Goal: Information Seeking & Learning: Find specific fact

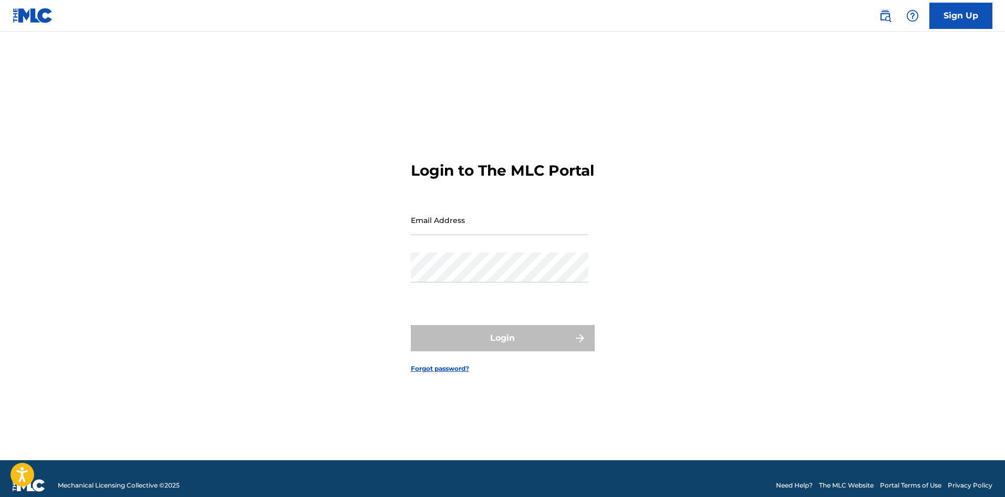
type input "[PERSON_NAME][EMAIL_ADDRESS][DOMAIN_NAME]"
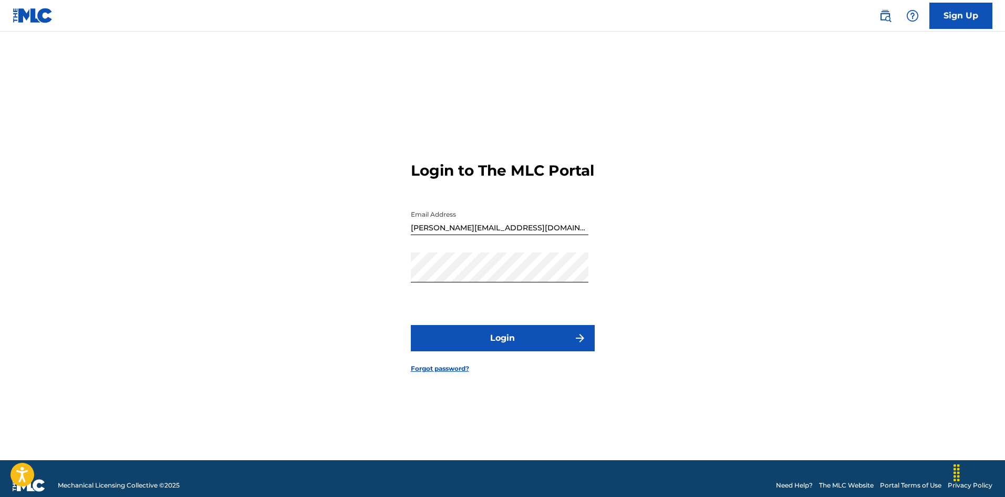
click at [525, 351] on div "Login" at bounding box center [503, 338] width 184 height 26
click at [546, 350] on button "Login" at bounding box center [503, 338] width 184 height 26
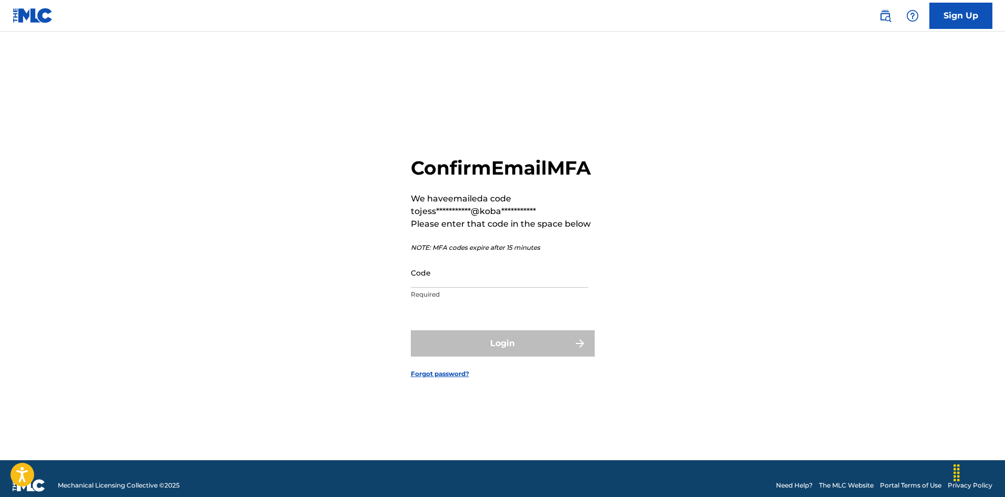
click at [426, 283] on input "Code" at bounding box center [500, 272] width 178 height 30
paste input "027229"
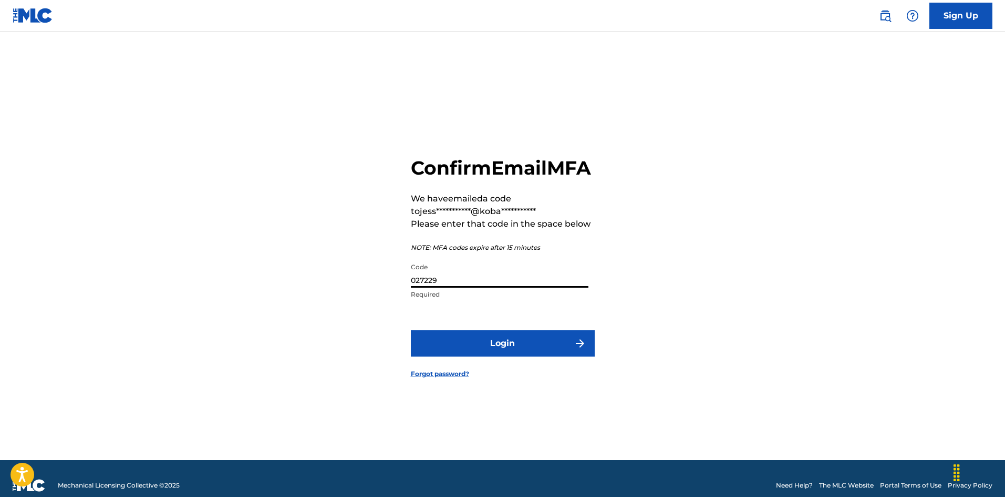
type input "027229"
click at [499, 356] on button "Login" at bounding box center [503, 343] width 184 height 26
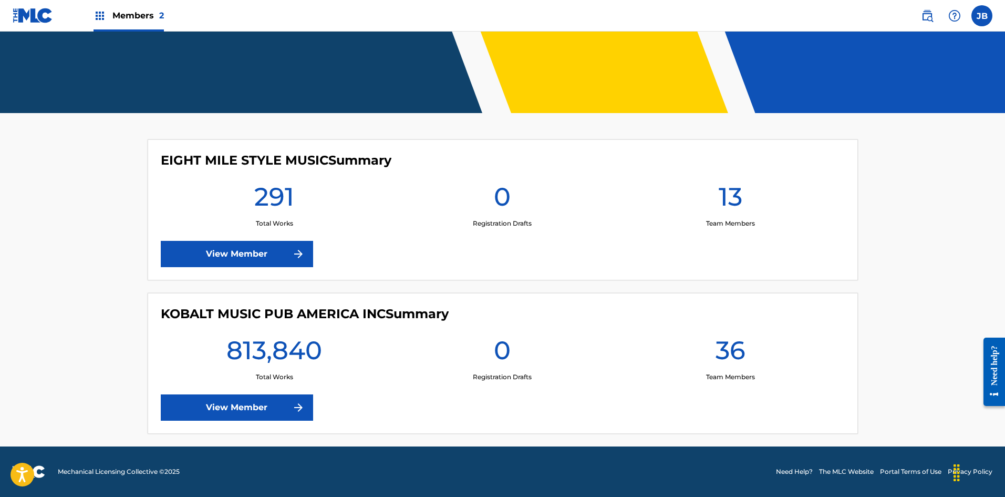
click at [243, 409] on link "View Member" at bounding box center [237, 407] width 152 height 26
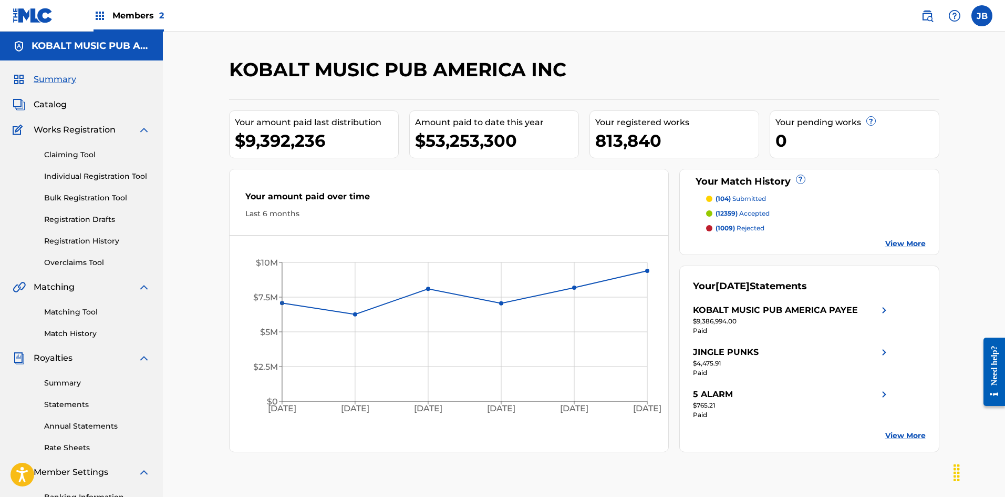
click at [929, 15] on img at bounding box center [927, 15] width 13 height 13
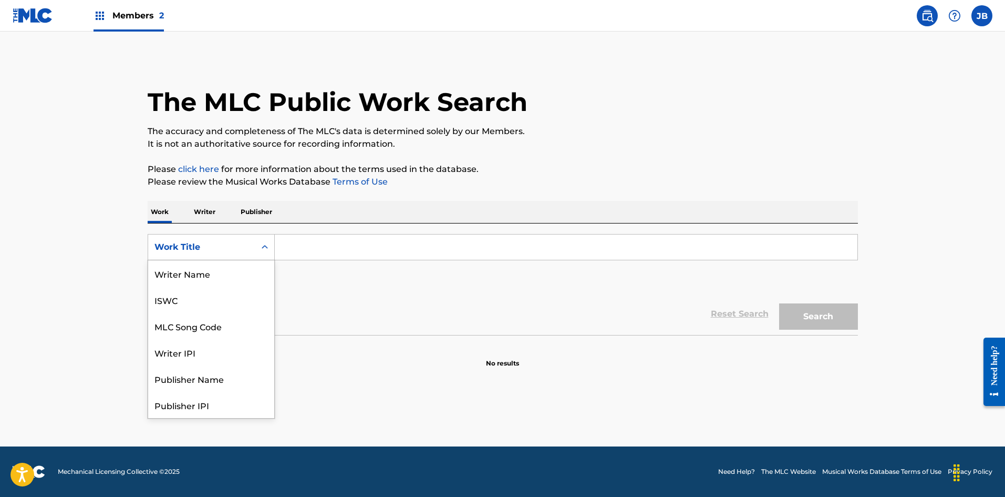
click at [242, 254] on div "Work Title" at bounding box center [201, 247] width 107 height 20
click at [232, 273] on div "MLC Song Code" at bounding box center [211, 273] width 126 height 26
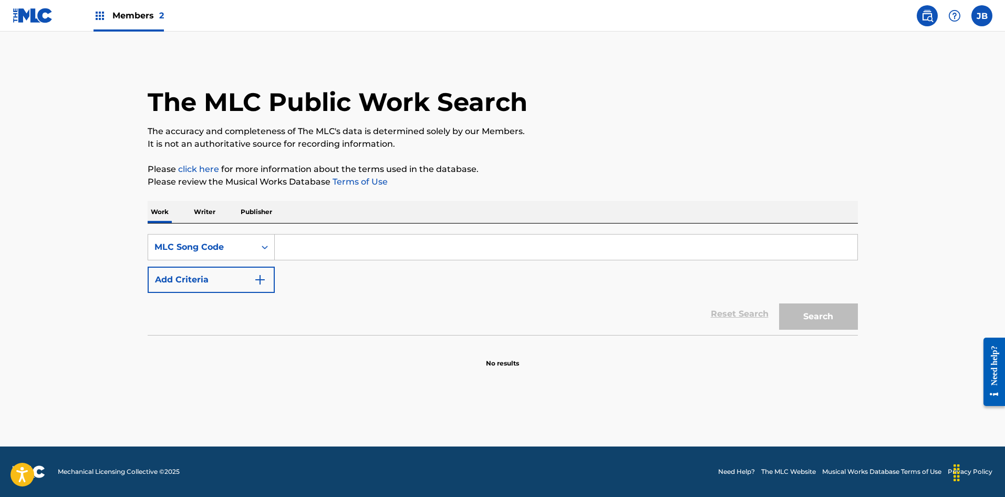
click at [296, 248] on input "Search Form" at bounding box center [566, 246] width 583 height 25
paste input "WVBDEM"
type input "WVBDEM"
click at [810, 315] on button "Search" at bounding box center [818, 316] width 79 height 26
click at [385, 253] on input "WVBDEM" at bounding box center [566, 246] width 583 height 25
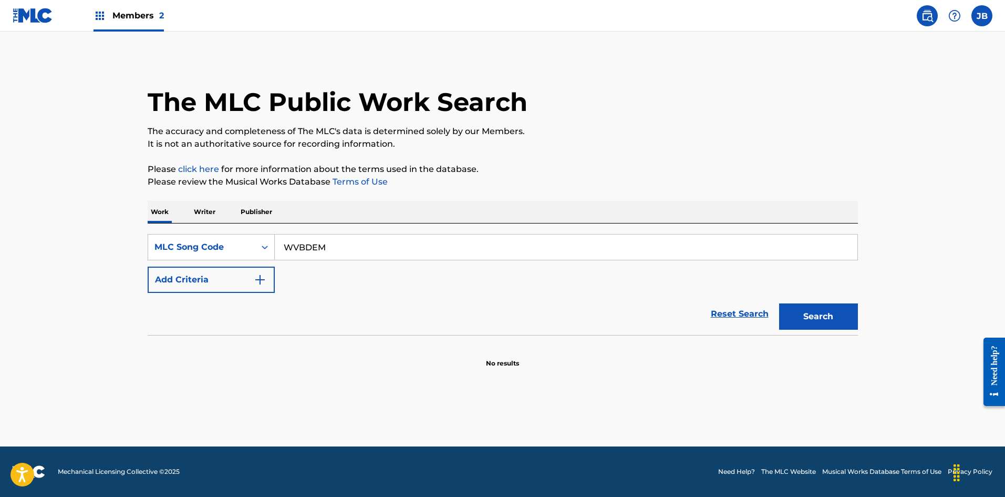
click at [118, 14] on span "Members 2" at bounding box center [137, 15] width 51 height 12
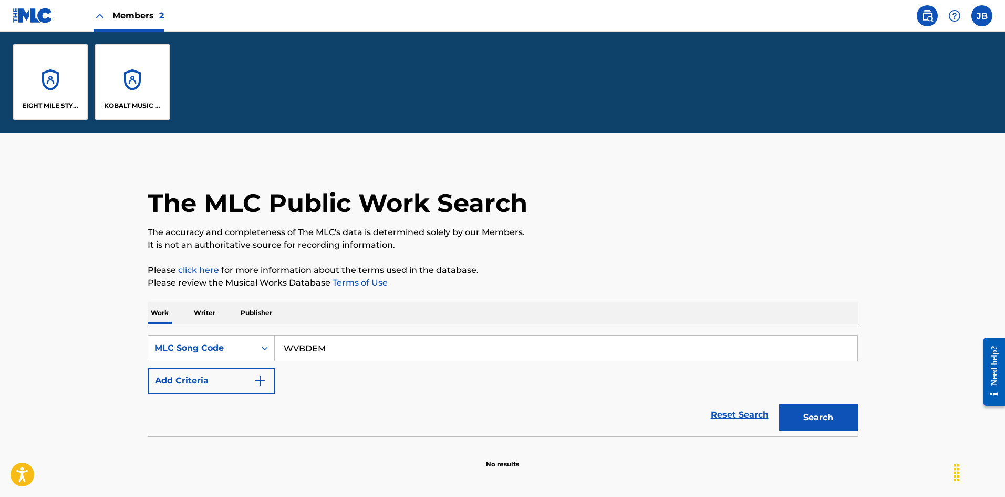
click at [147, 76] on div "KOBALT MUSIC PUB AMERICA INC" at bounding box center [133, 82] width 76 height 76
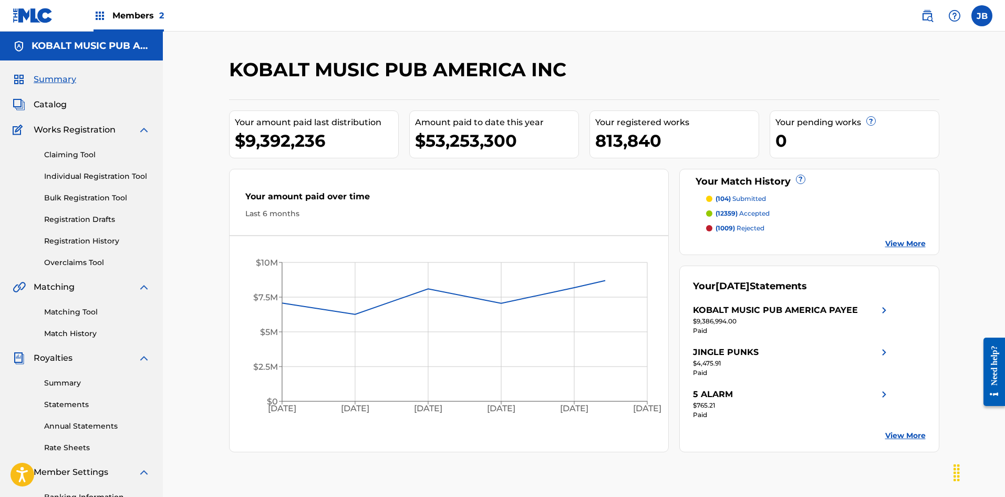
click at [58, 110] on span "Catalog" at bounding box center [50, 104] width 33 height 13
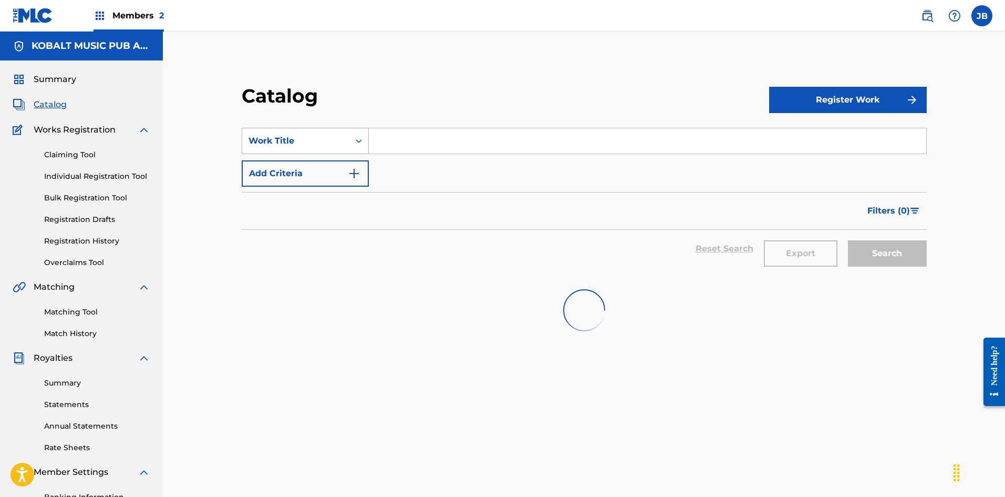
click at [330, 150] on div "Work Title" at bounding box center [295, 141] width 107 height 20
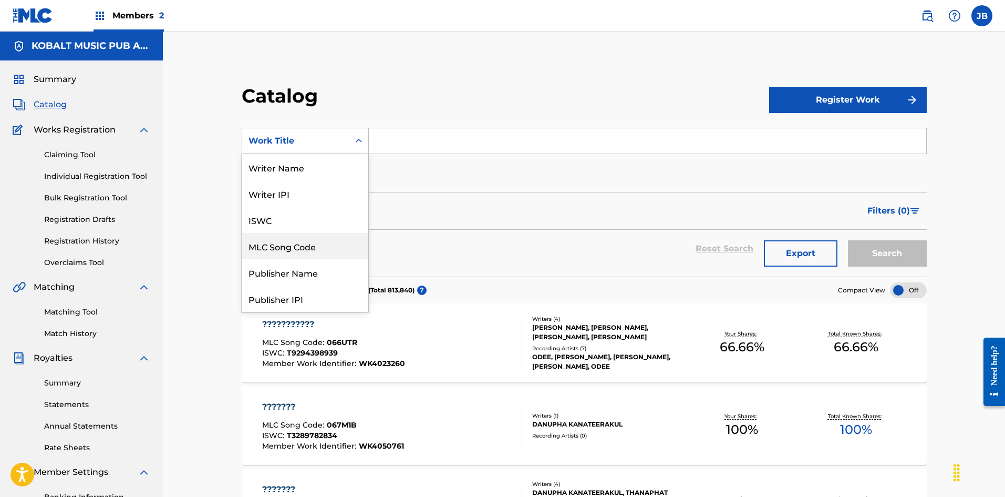
click at [302, 244] on div "MLC Song Code" at bounding box center [305, 246] width 126 height 26
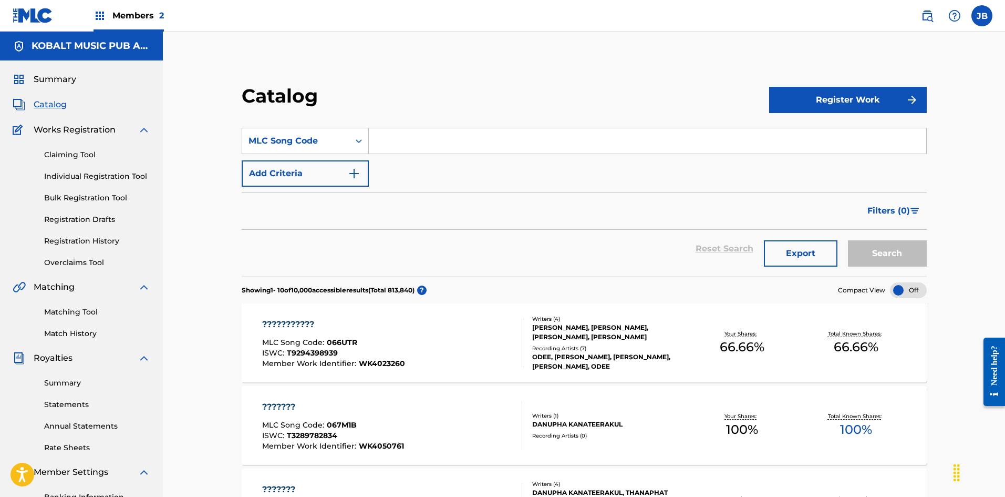
click at [419, 146] on input "Search Form" at bounding box center [647, 140] width 557 height 25
paste input "WVBDEM"
type input "WVBDEM"
click at [903, 261] on button "Search" at bounding box center [887, 253] width 79 height 26
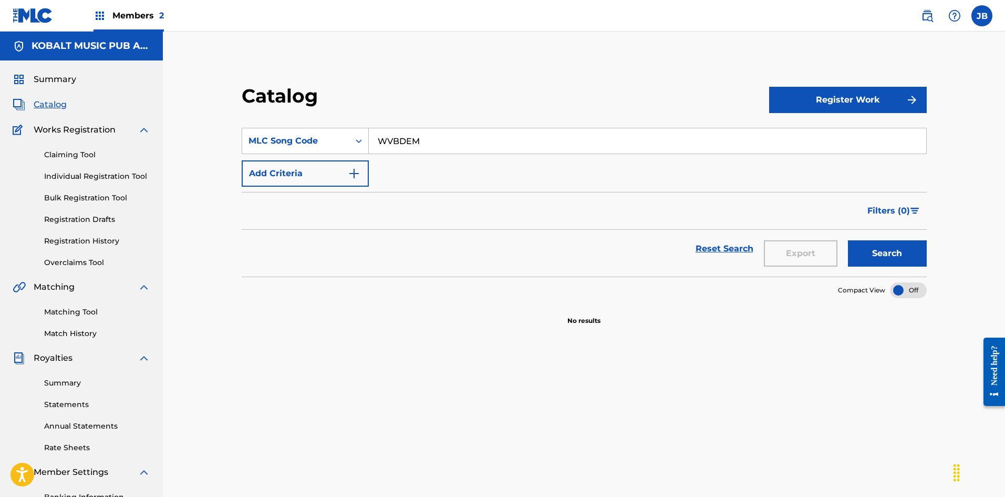
click at [55, 305] on div "Matching Tool Match History" at bounding box center [82, 316] width 138 height 46
click at [56, 309] on link "Matching Tool" at bounding box center [97, 311] width 106 height 11
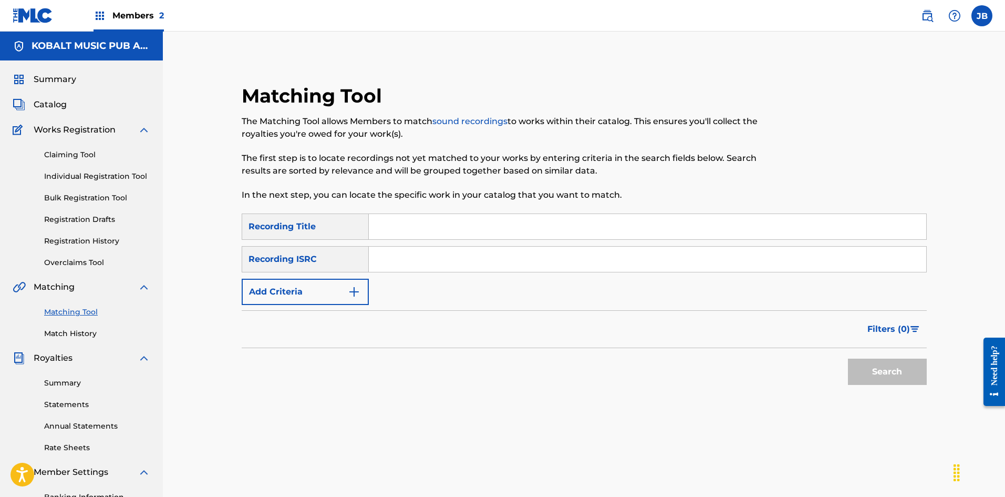
click at [477, 257] on input "Search Form" at bounding box center [647, 258] width 557 height 25
click at [419, 225] on input "Search Form" at bounding box center [647, 226] width 557 height 25
paste input "[PERSON_NAME] of Kintyre"
type input "[PERSON_NAME] of Kintyre"
click at [313, 304] on button "Add Criteria" at bounding box center [305, 291] width 127 height 26
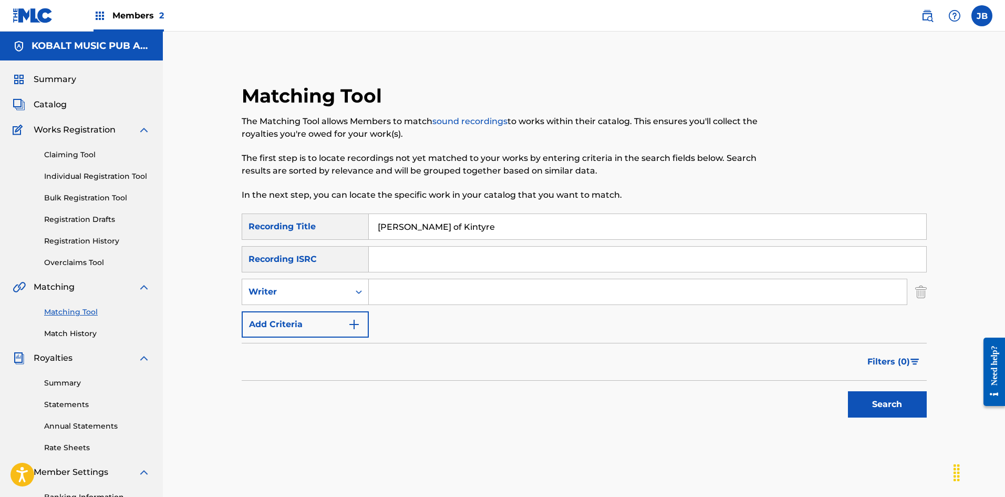
click at [451, 284] on input "Search Form" at bounding box center [638, 291] width 538 height 25
type input "[PERSON_NAME]"
click at [848, 391] on button "Search" at bounding box center [887, 404] width 79 height 26
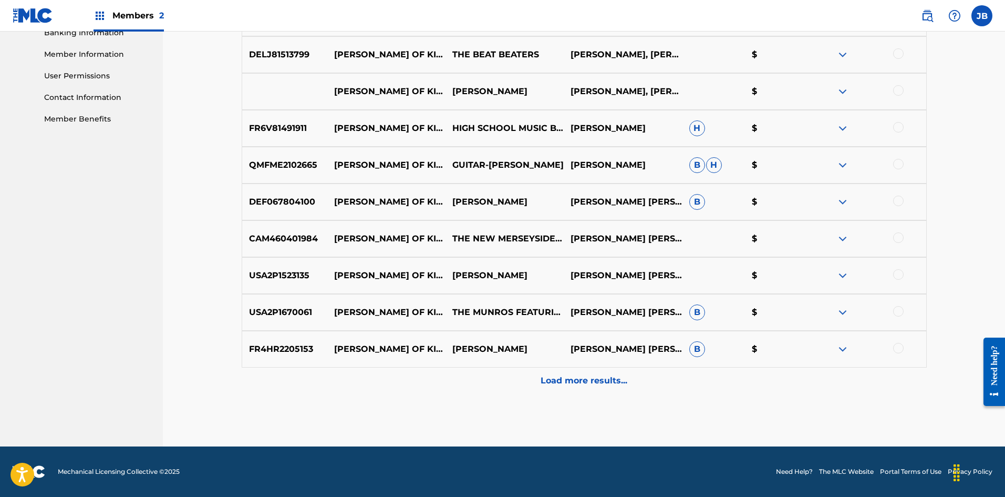
click at [611, 381] on p "Load more results..." at bounding box center [584, 380] width 87 height 13
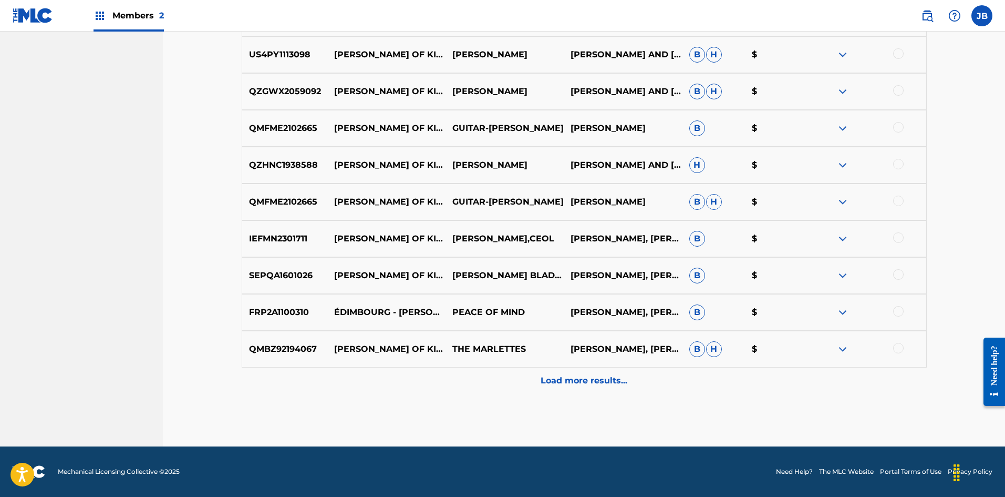
click at [580, 386] on p "Load more results..." at bounding box center [584, 380] width 87 height 13
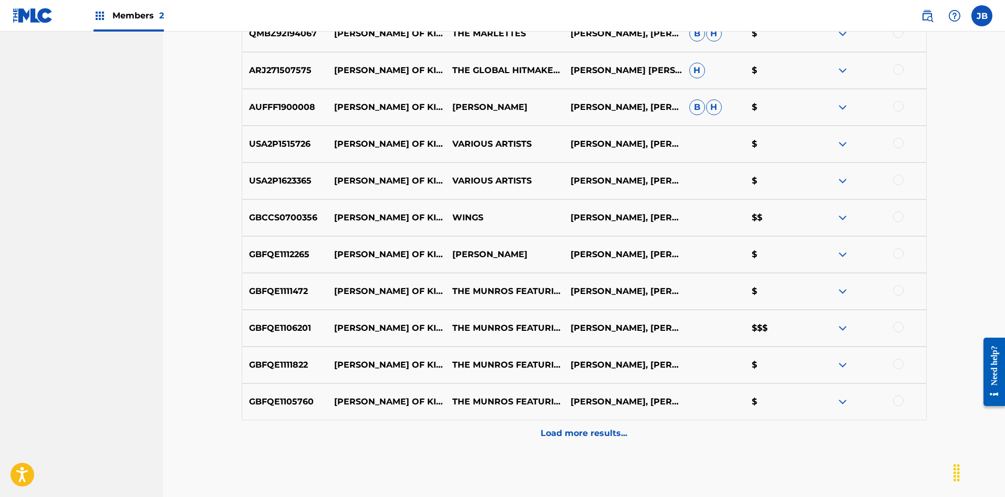
scroll to position [1200, 0]
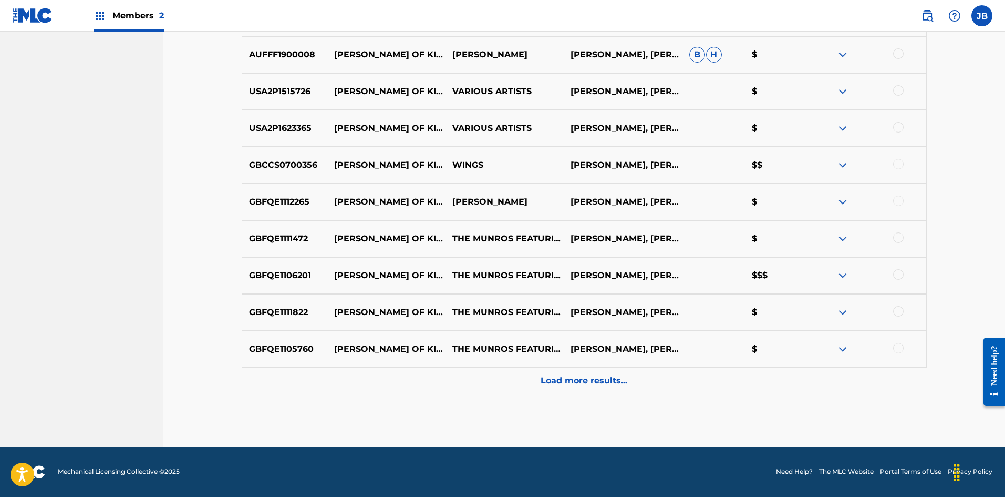
click at [604, 382] on p "Load more results..." at bounding box center [584, 380] width 87 height 13
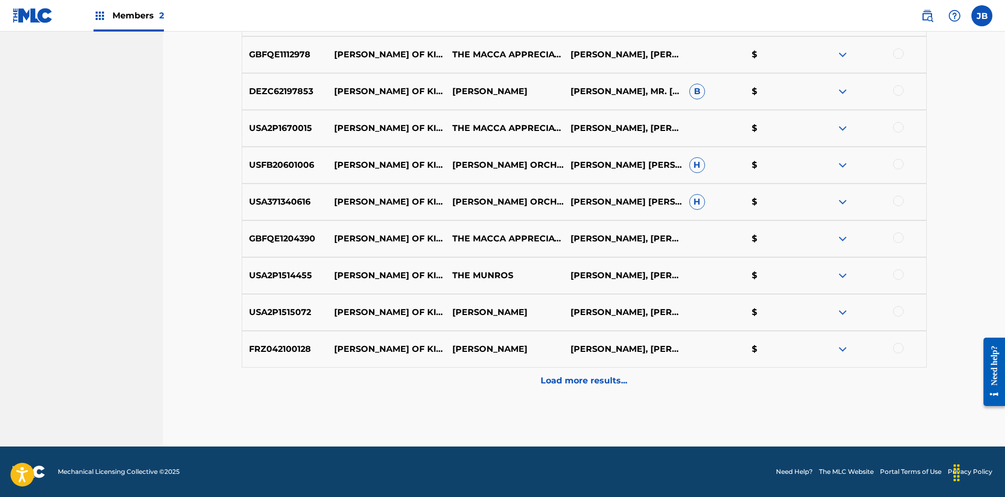
click at [582, 375] on p "Load more results..." at bounding box center [584, 380] width 87 height 13
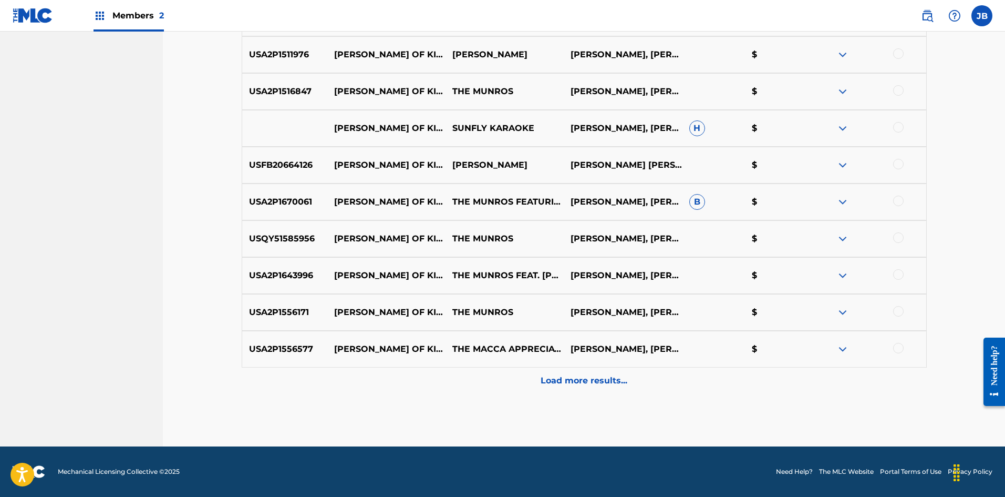
click at [605, 381] on p "Load more results..." at bounding box center [584, 380] width 87 height 13
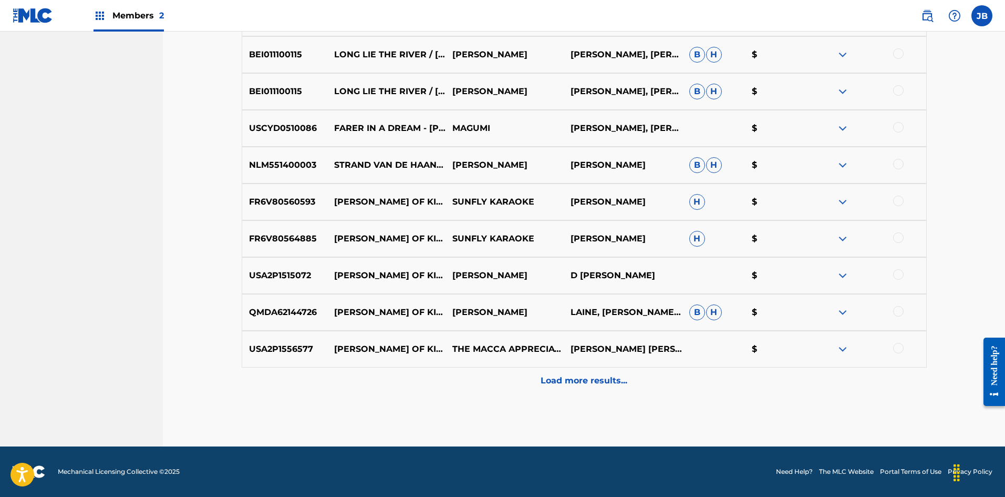
click at [601, 379] on p "Load more results..." at bounding box center [584, 380] width 87 height 13
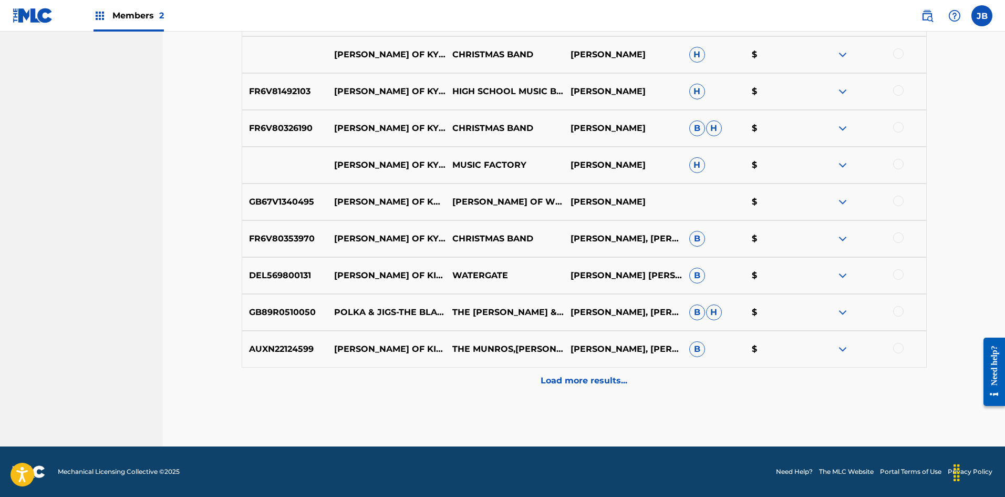
click at [593, 383] on p "Load more results..." at bounding box center [584, 380] width 87 height 13
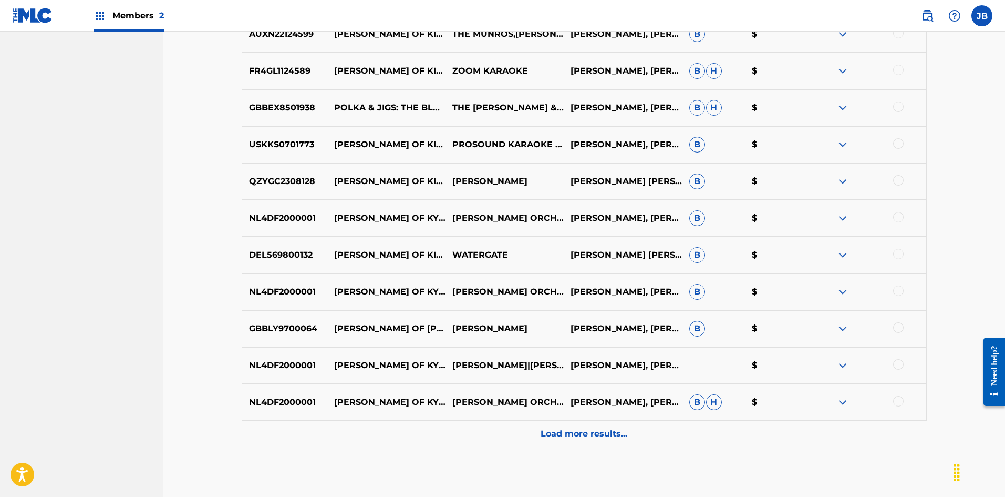
scroll to position [2986, 0]
click at [602, 425] on div "Load more results..." at bounding box center [584, 433] width 685 height 26
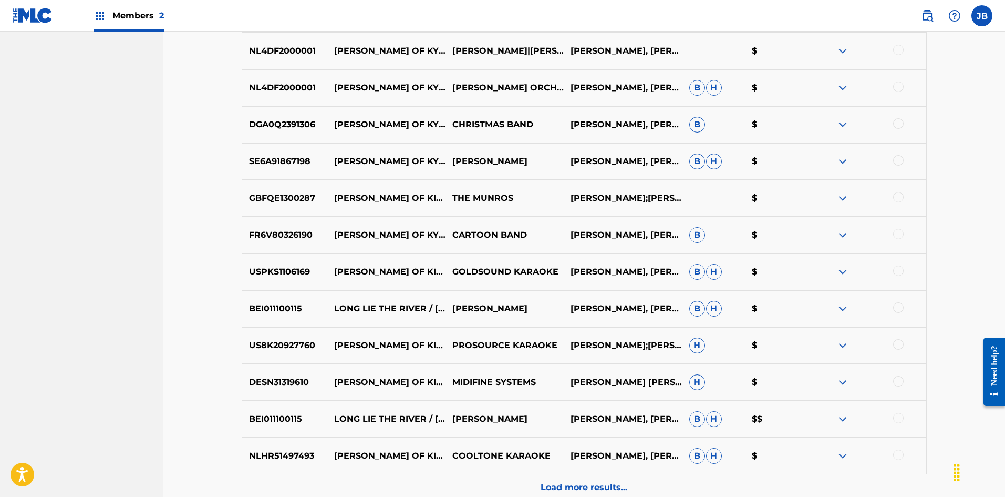
scroll to position [3354, 0]
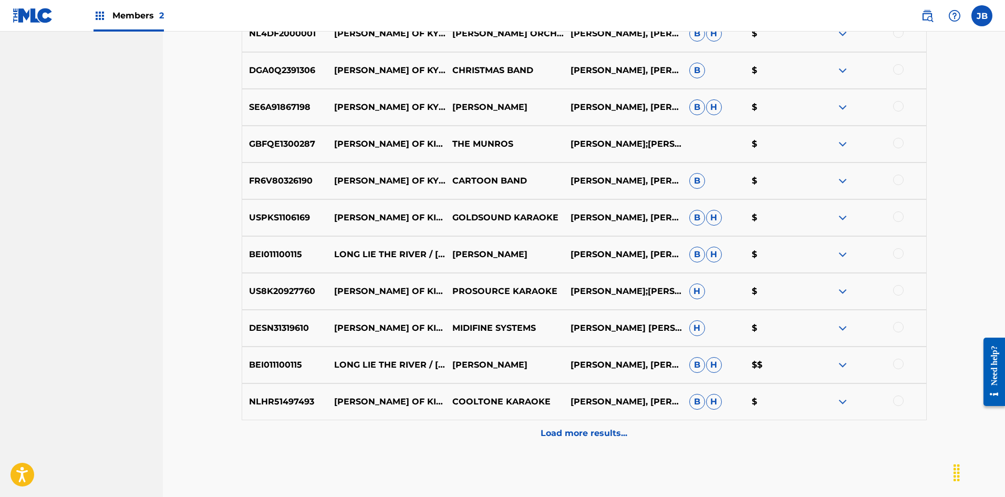
click at [591, 436] on p "Load more results..." at bounding box center [584, 433] width 87 height 13
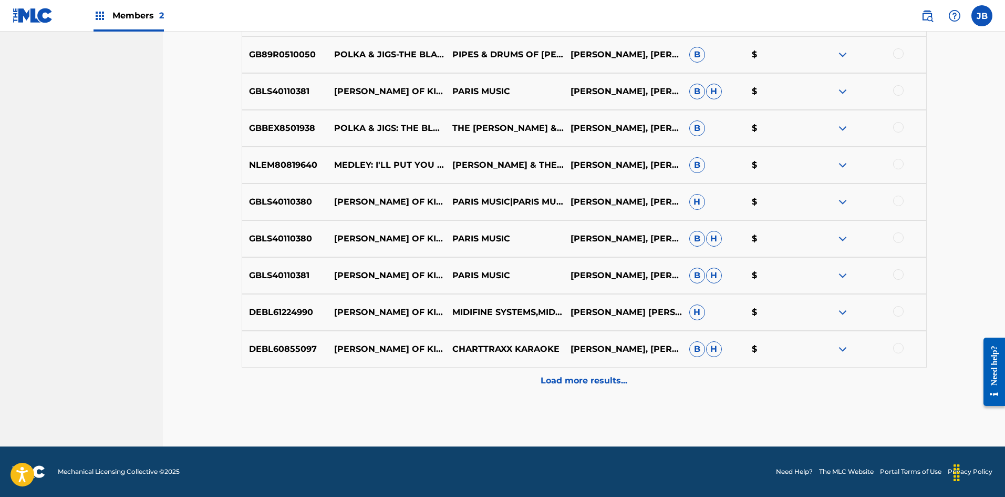
click at [581, 388] on div "Load more results..." at bounding box center [584, 380] width 685 height 26
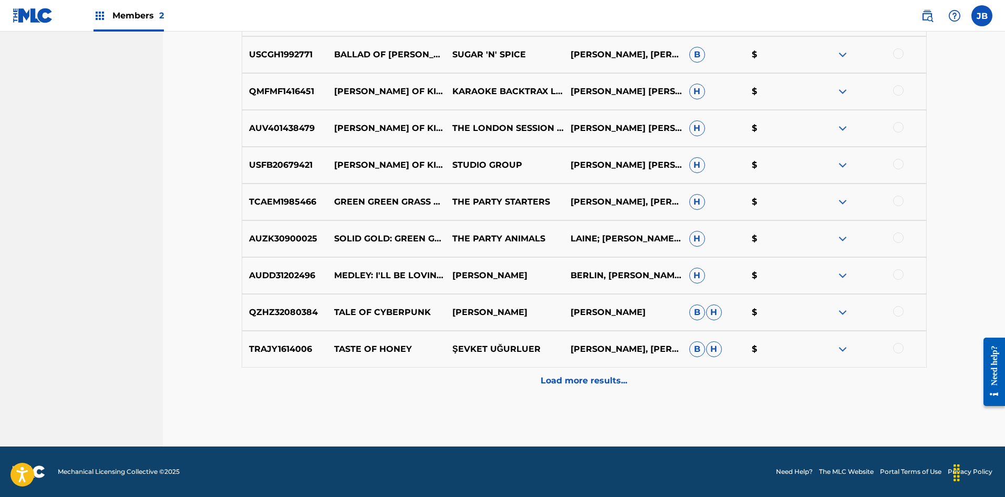
click at [578, 388] on div "Load more results..." at bounding box center [584, 380] width 685 height 26
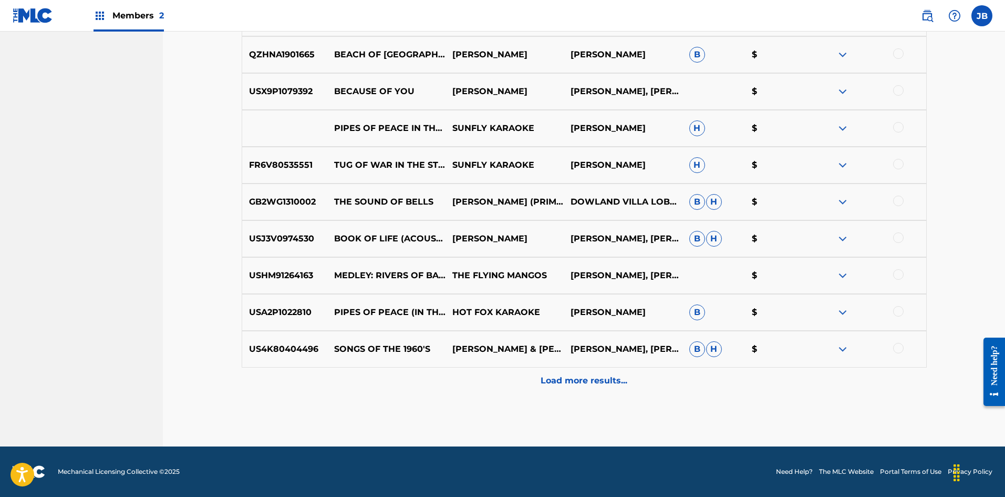
click at [577, 375] on p "Load more results..." at bounding box center [584, 380] width 87 height 13
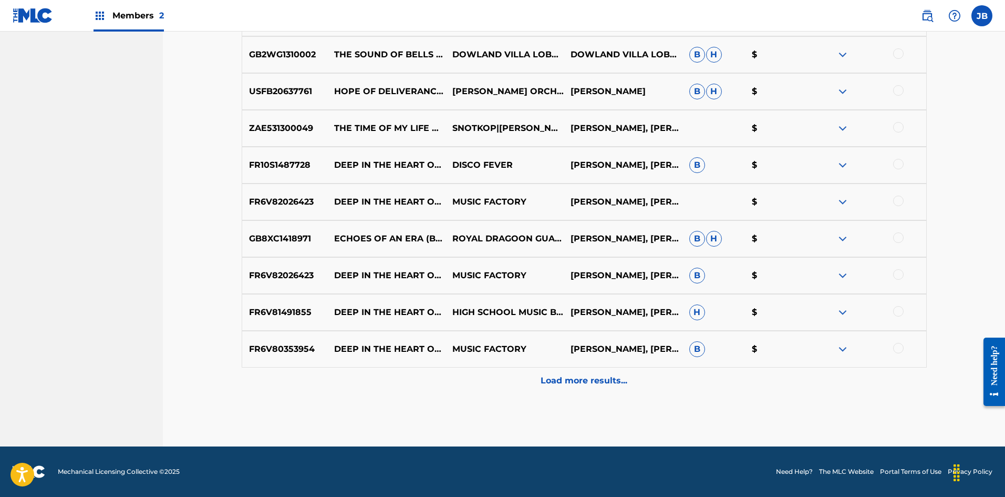
click at [565, 376] on p "Load more results..." at bounding box center [584, 380] width 87 height 13
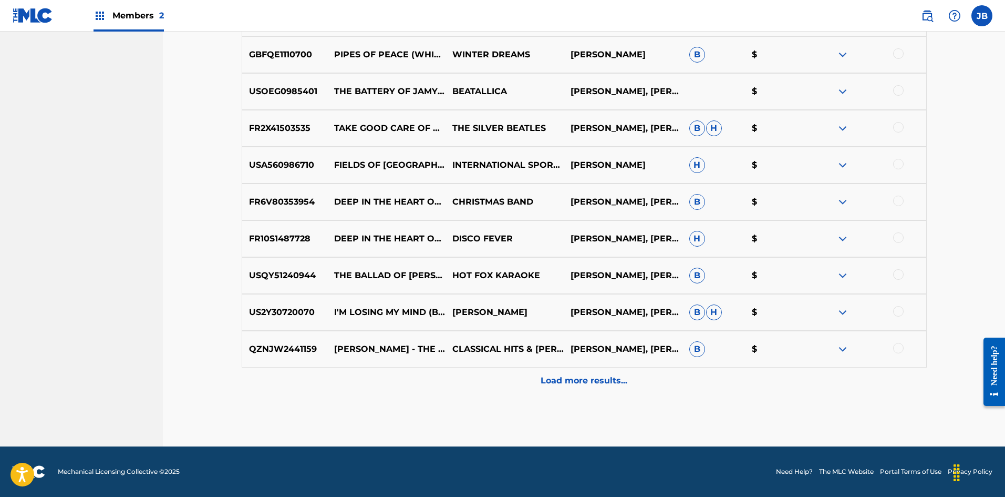
click at [585, 386] on p "Load more results..." at bounding box center [584, 380] width 87 height 13
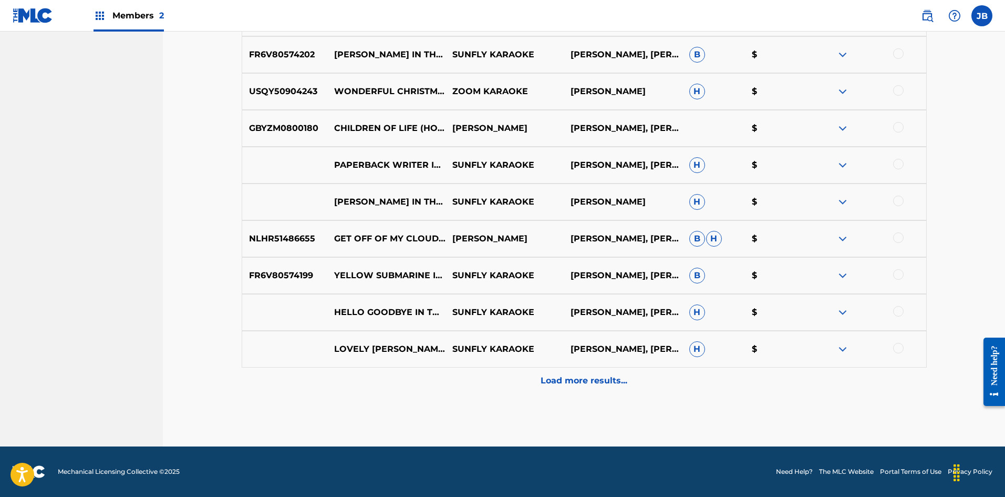
click at [585, 384] on p "Load more results..." at bounding box center [584, 380] width 87 height 13
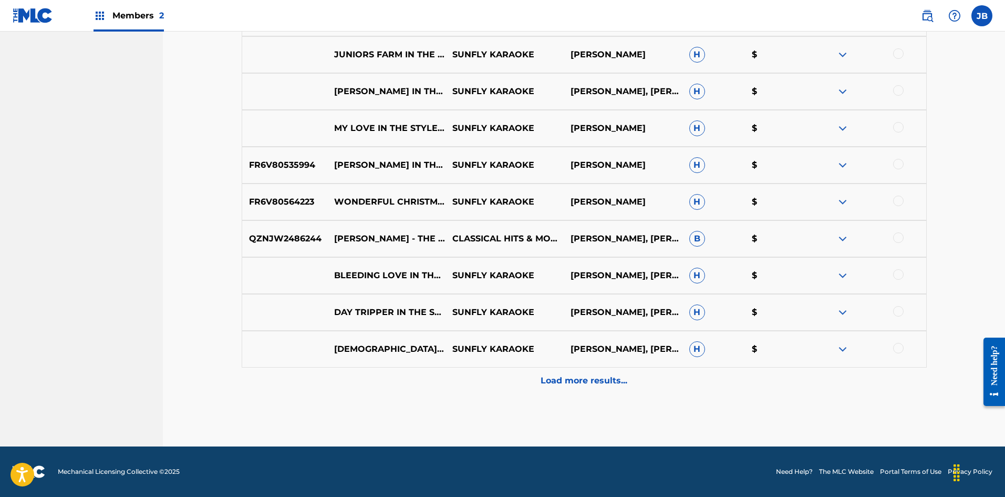
click at [584, 380] on p "Load more results..." at bounding box center [584, 380] width 87 height 13
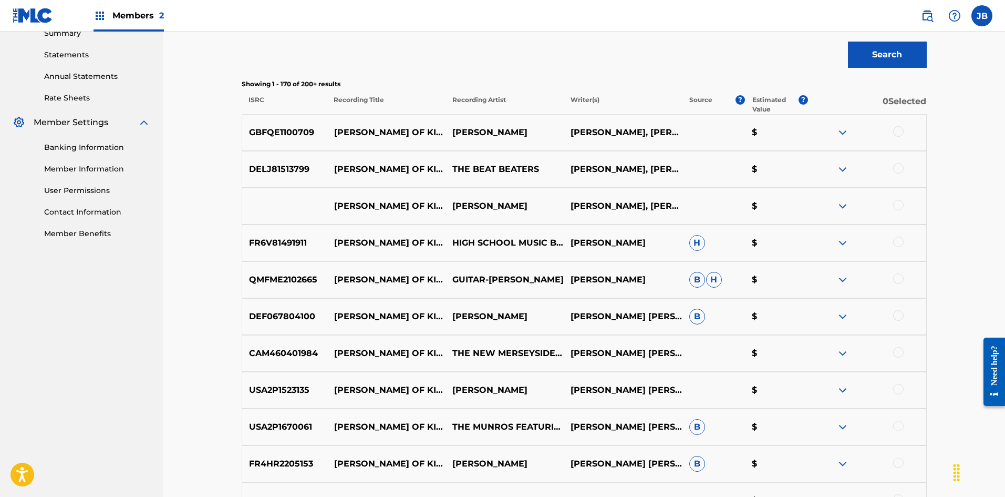
scroll to position [254, 0]
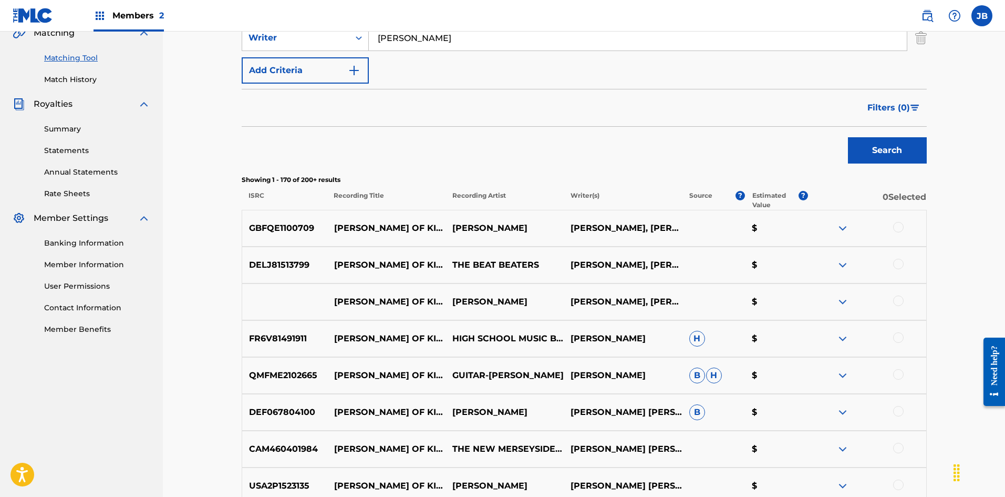
click at [901, 226] on div at bounding box center [898, 227] width 11 height 11
click at [898, 264] on div at bounding box center [898, 263] width 11 height 11
click at [901, 305] on div at bounding box center [898, 300] width 11 height 11
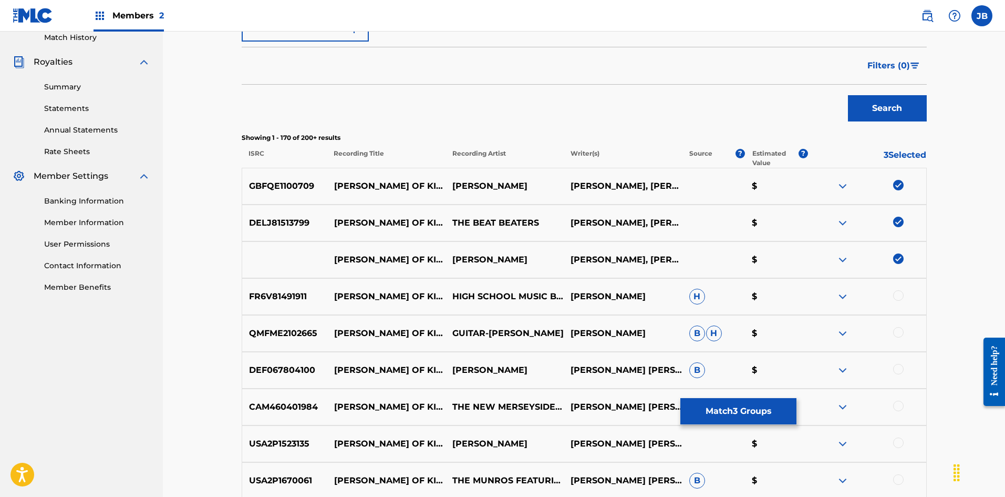
scroll to position [359, 0]
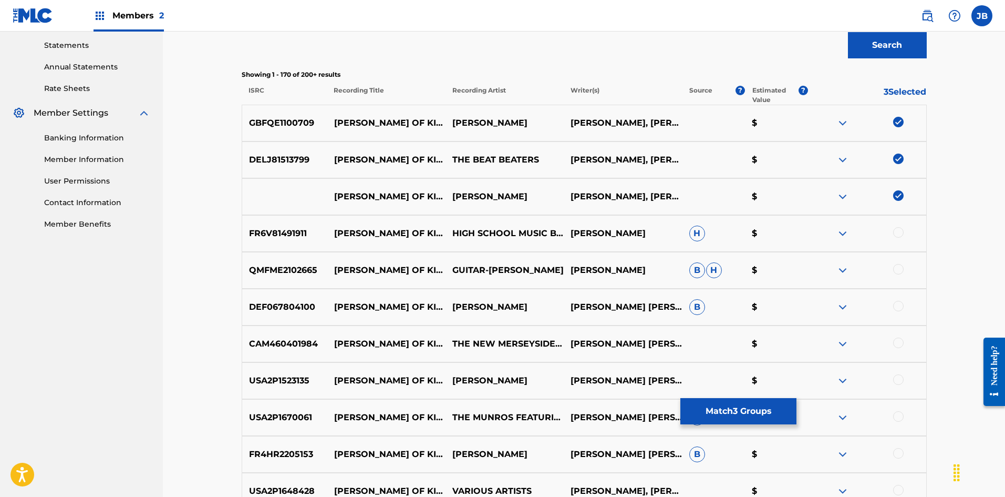
click at [899, 231] on div at bounding box center [898, 232] width 11 height 11
click at [898, 269] on div at bounding box center [898, 269] width 11 height 11
click at [898, 306] on div at bounding box center [898, 306] width 11 height 11
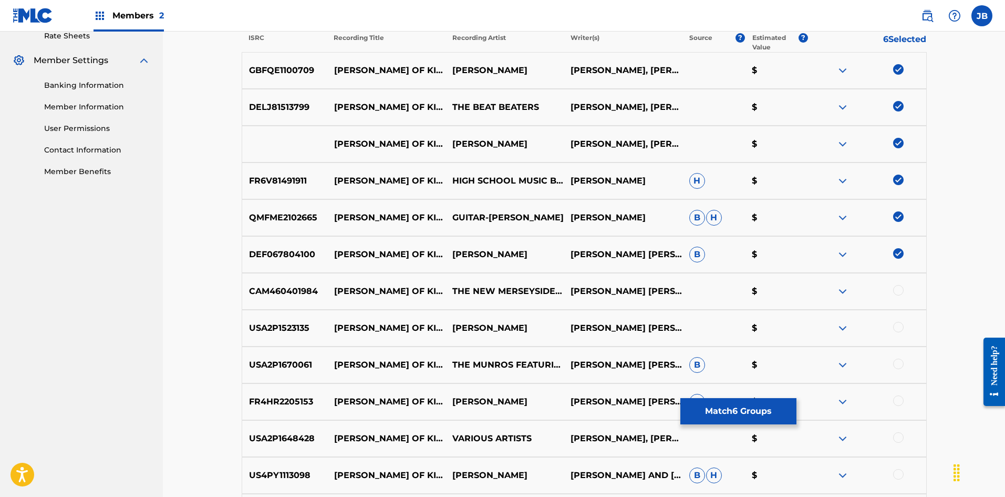
click at [898, 289] on div at bounding box center [898, 290] width 11 height 11
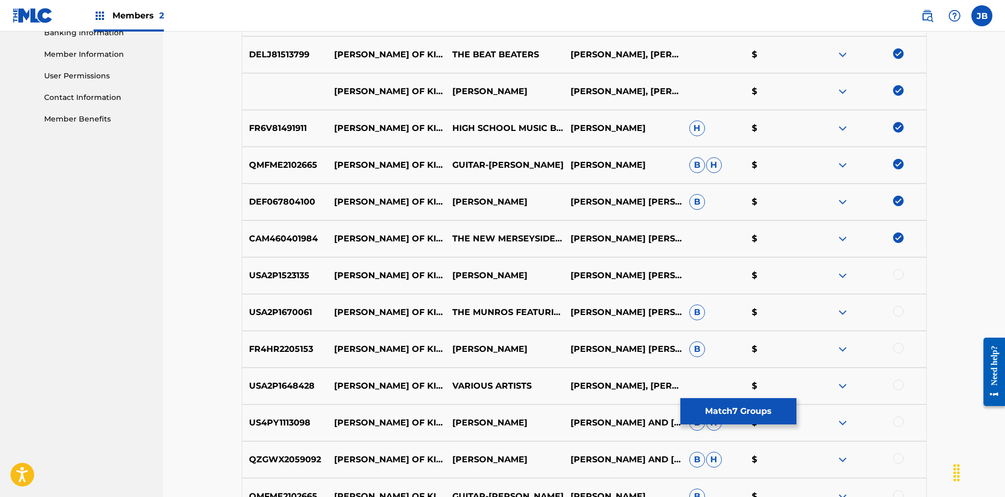
click at [899, 273] on div at bounding box center [898, 274] width 11 height 11
